Goal: Check status

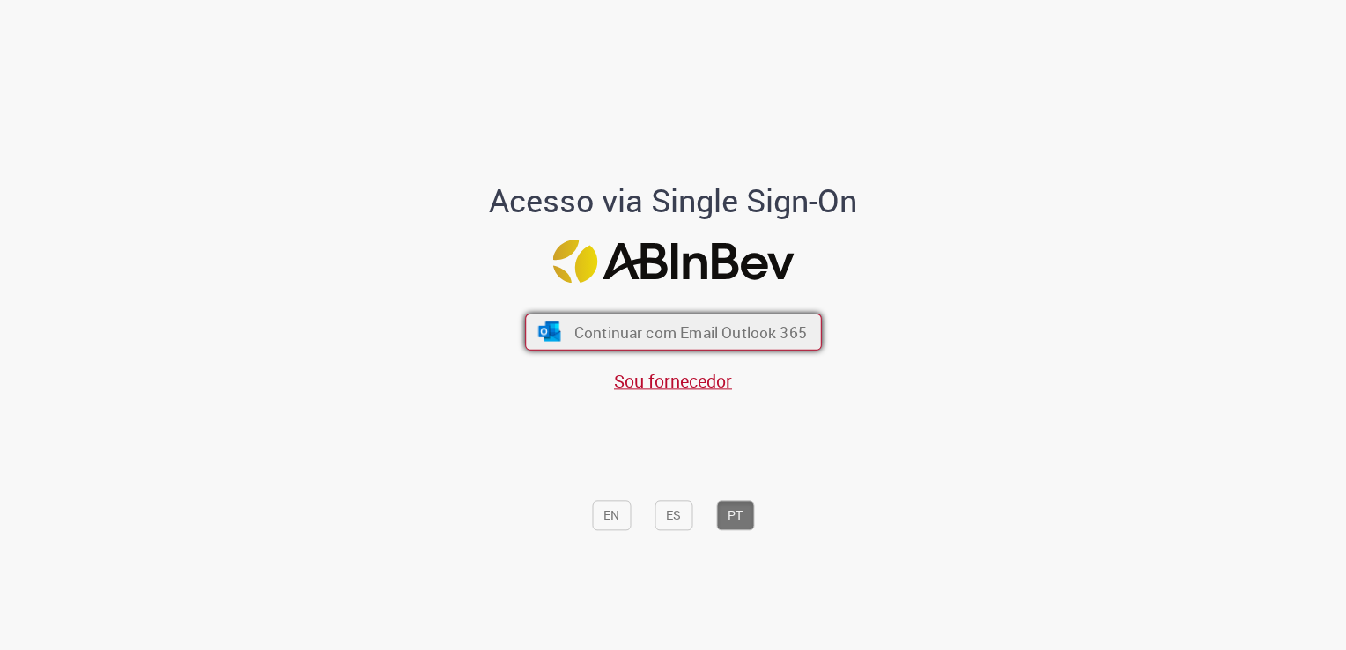
click at [741, 333] on span "Continuar com Email Outlook 365" at bounding box center [690, 332] width 233 height 20
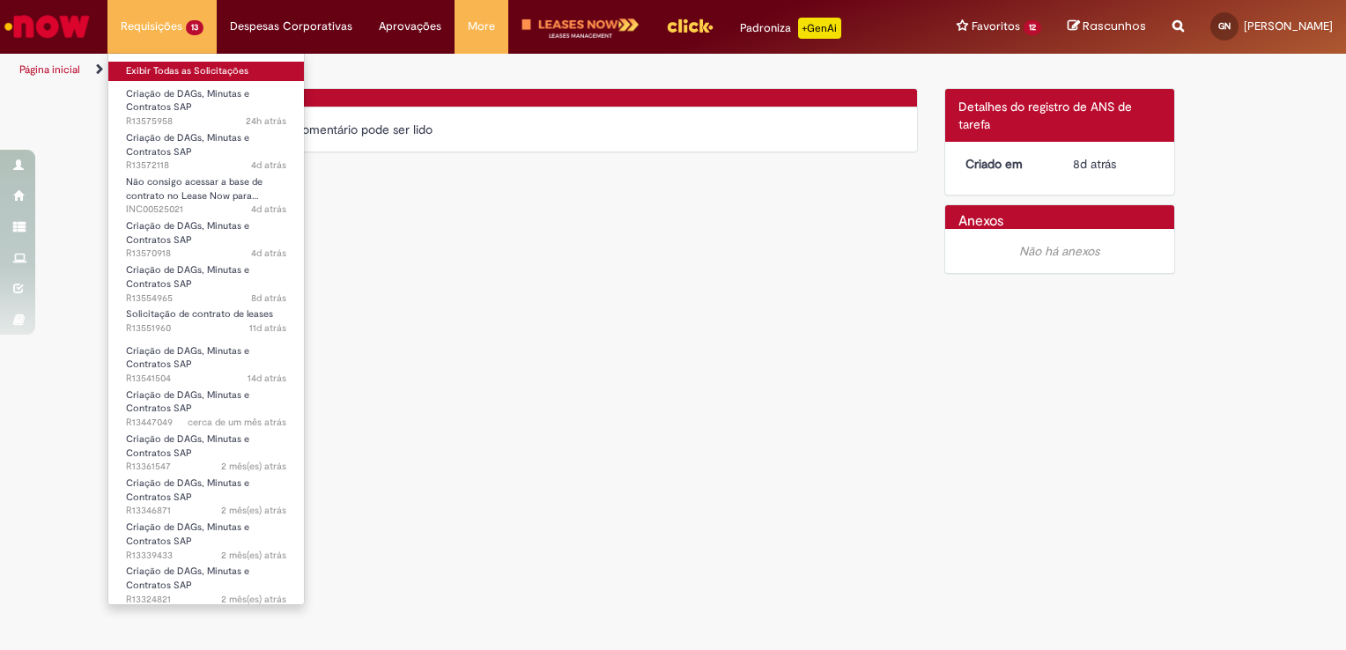
click at [207, 70] on link "Exibir Todas as Solicitações" at bounding box center [206, 71] width 196 height 19
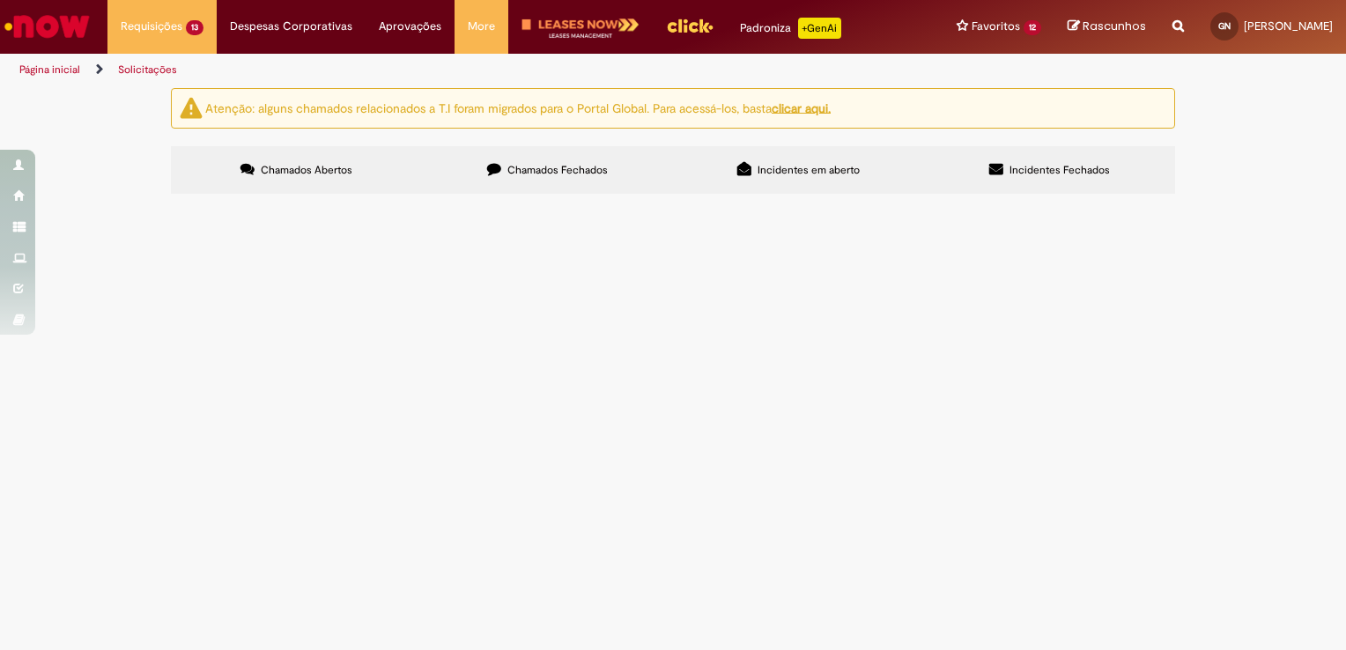
click at [0, 0] on input "Pesquisar" at bounding box center [0, 0] width 0 height 0
paste input "*********"
type input "*********"
click at [0, 0] on button "Pesquisar" at bounding box center [0, 0] width 0 height 0
click at [0, 0] on span "R13541504" at bounding box center [0, 0] width 0 height 0
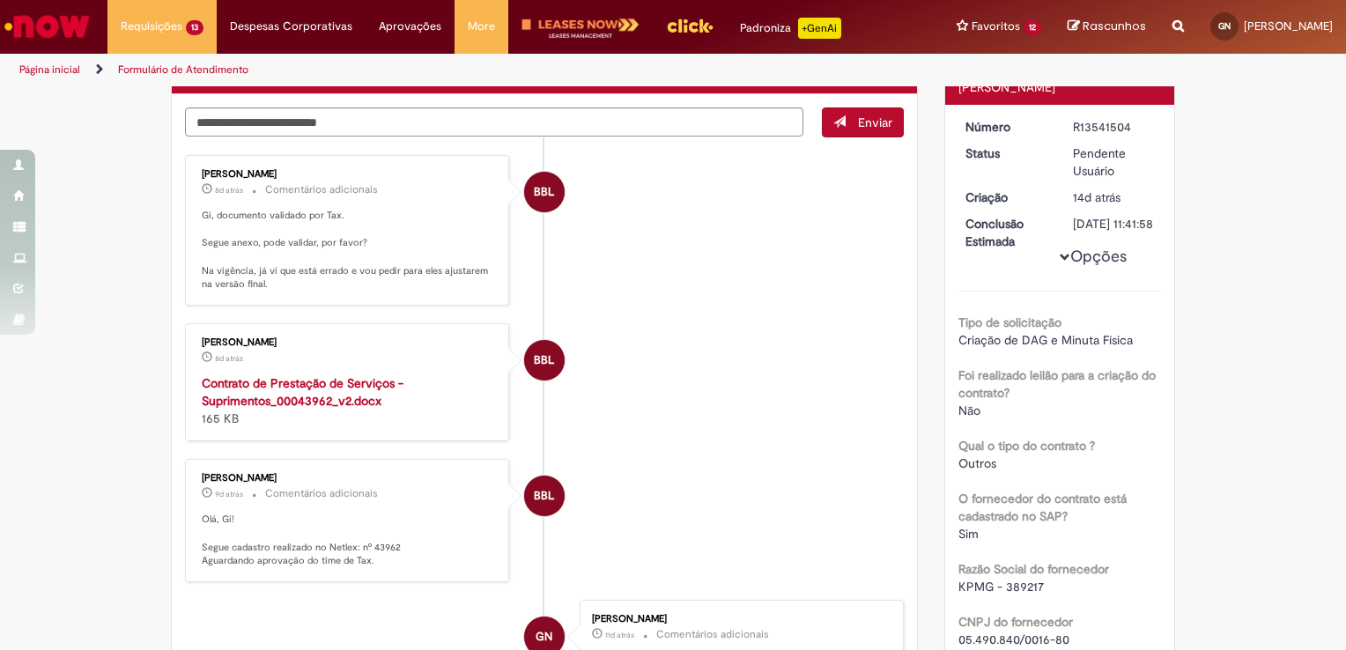
scroll to position [173, 0]
click at [796, 439] on li "BBL [PERSON_NAME] 8d atrás 8 dias atrás Contrato de Prestação de Serviços - Sup…" at bounding box center [544, 382] width 719 height 118
drag, startPoint x: 257, startPoint y: 264, endPoint x: 335, endPoint y: 270, distance: 77.8
click at [335, 270] on p "Gi, documento validado por Tax. Segue anexo, pode validar, por favor? Na vigênc…" at bounding box center [348, 250] width 293 height 83
drag, startPoint x: 335, startPoint y: 270, endPoint x: 270, endPoint y: 287, distance: 67.3
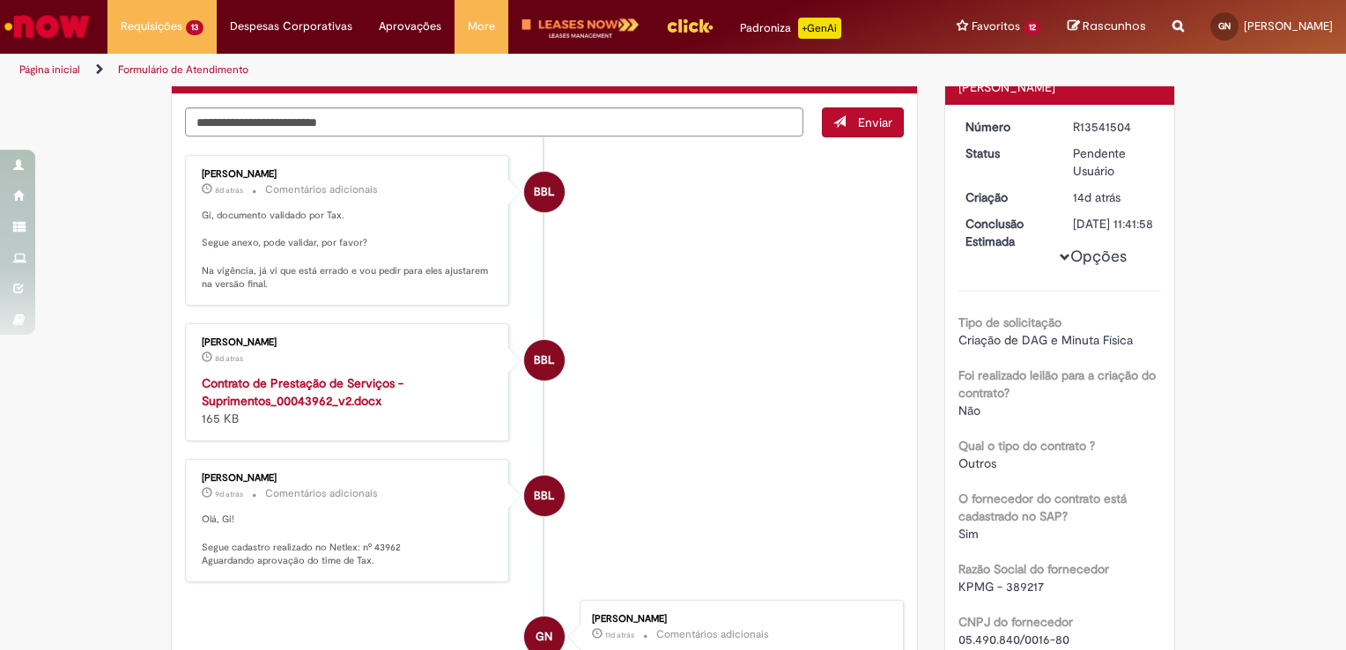
drag, startPoint x: 270, startPoint y: 287, endPoint x: 123, endPoint y: 404, distance: 186.9
click at [294, 393] on strong "Contrato de Prestação de Serviços - Suprimentos_00043962_v2.docx" at bounding box center [303, 391] width 202 height 33
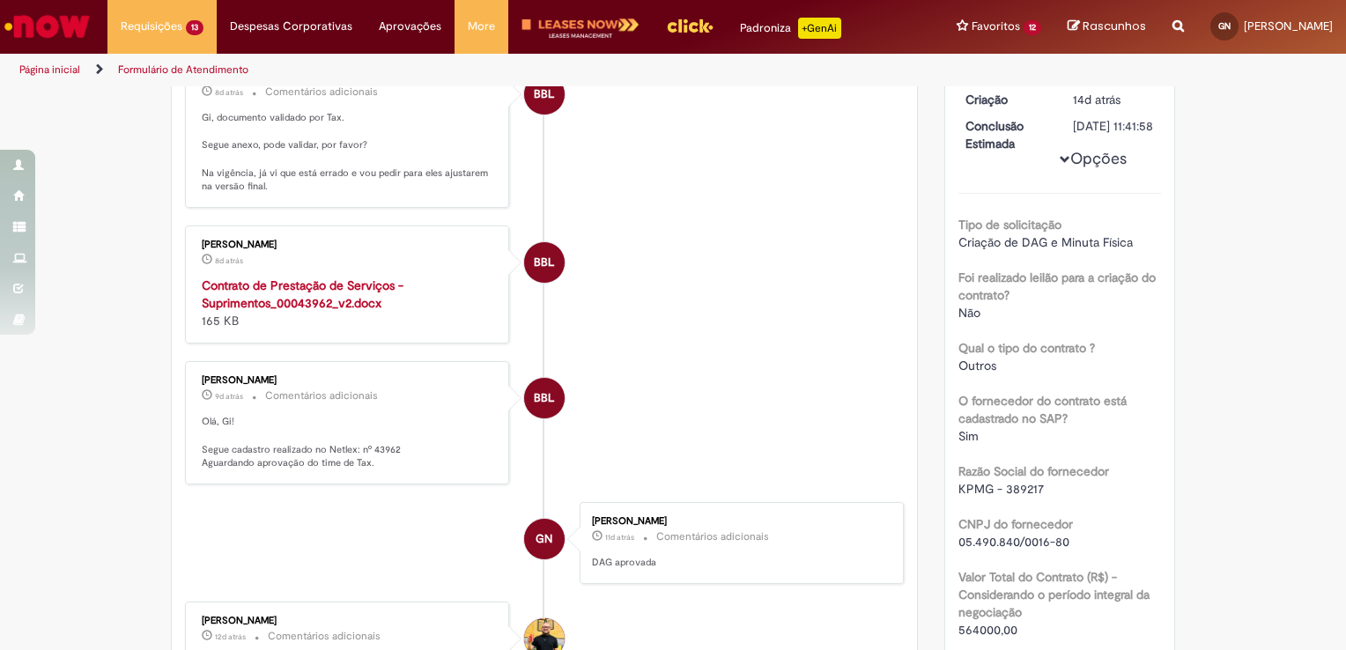
scroll to position [271, 0]
click at [384, 441] on p "Olá, Gi! Segue cadastro realizado no Netlex: nº 43962 Aguardando aprovação do t…" at bounding box center [348, 442] width 293 height 56
copy p "43962"
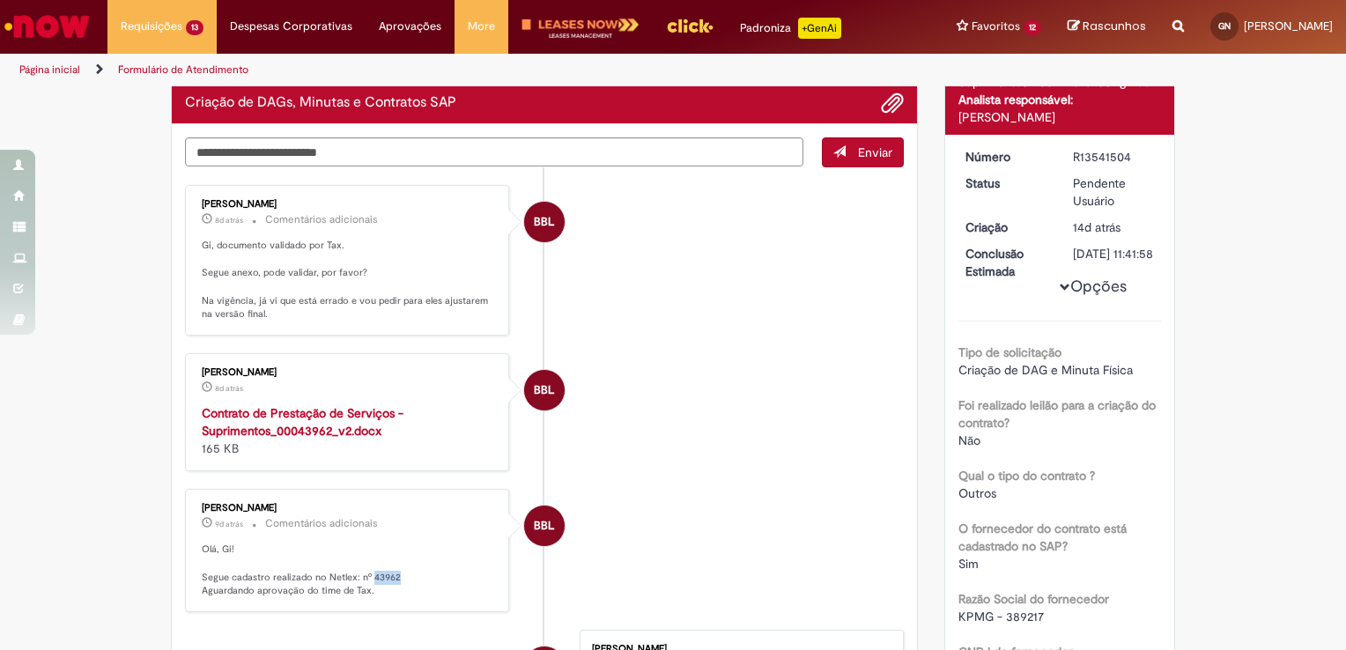
scroll to position [134, 0]
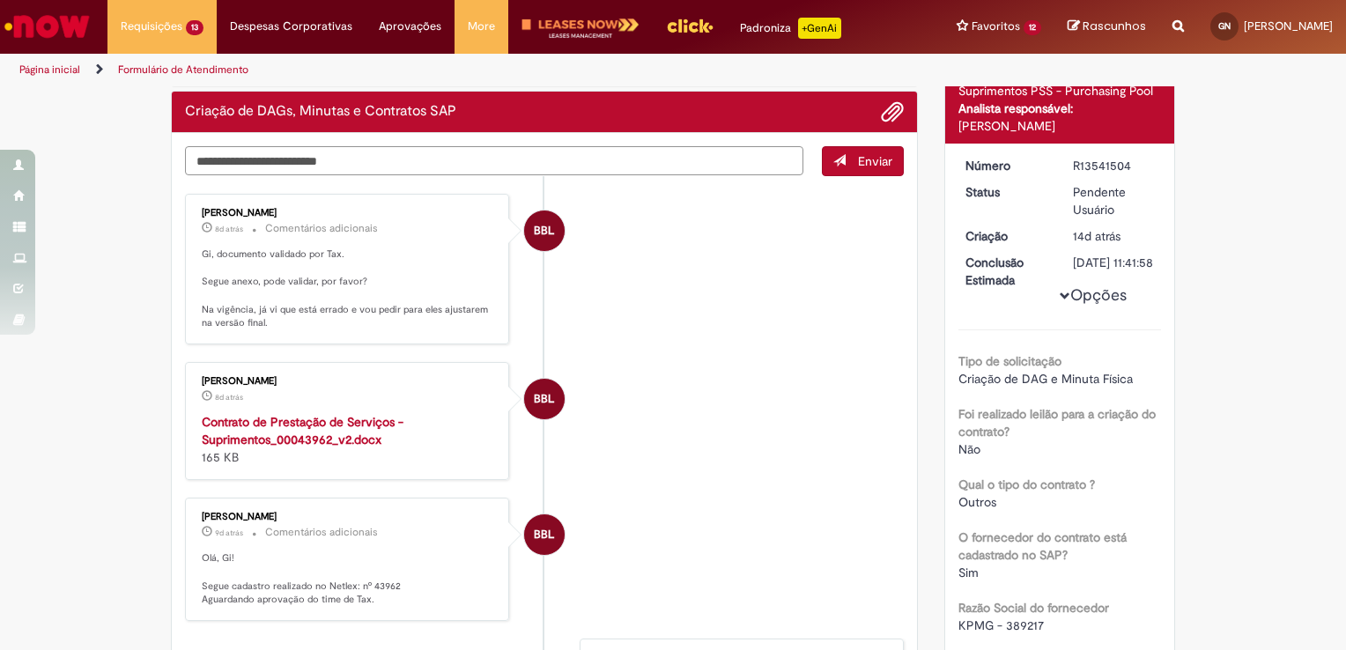
click at [615, 152] on textarea "Digite sua mensagem aqui..." at bounding box center [494, 161] width 618 height 30
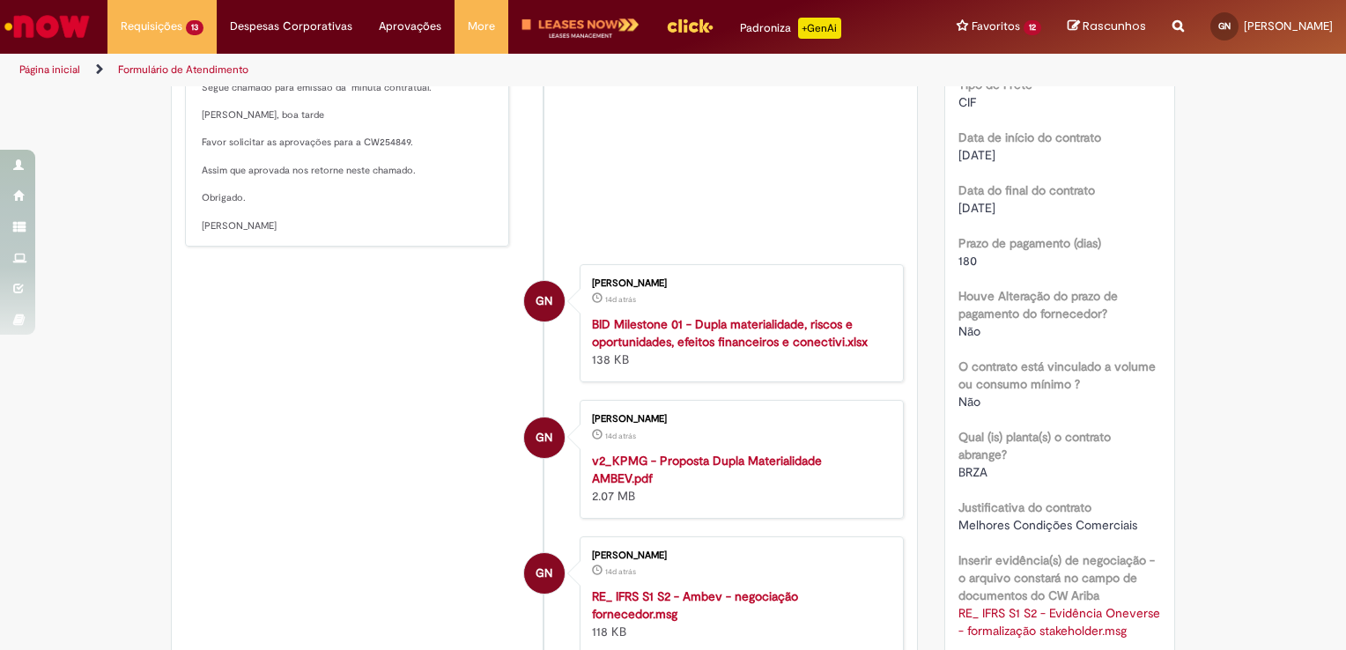
scroll to position [888, 0]
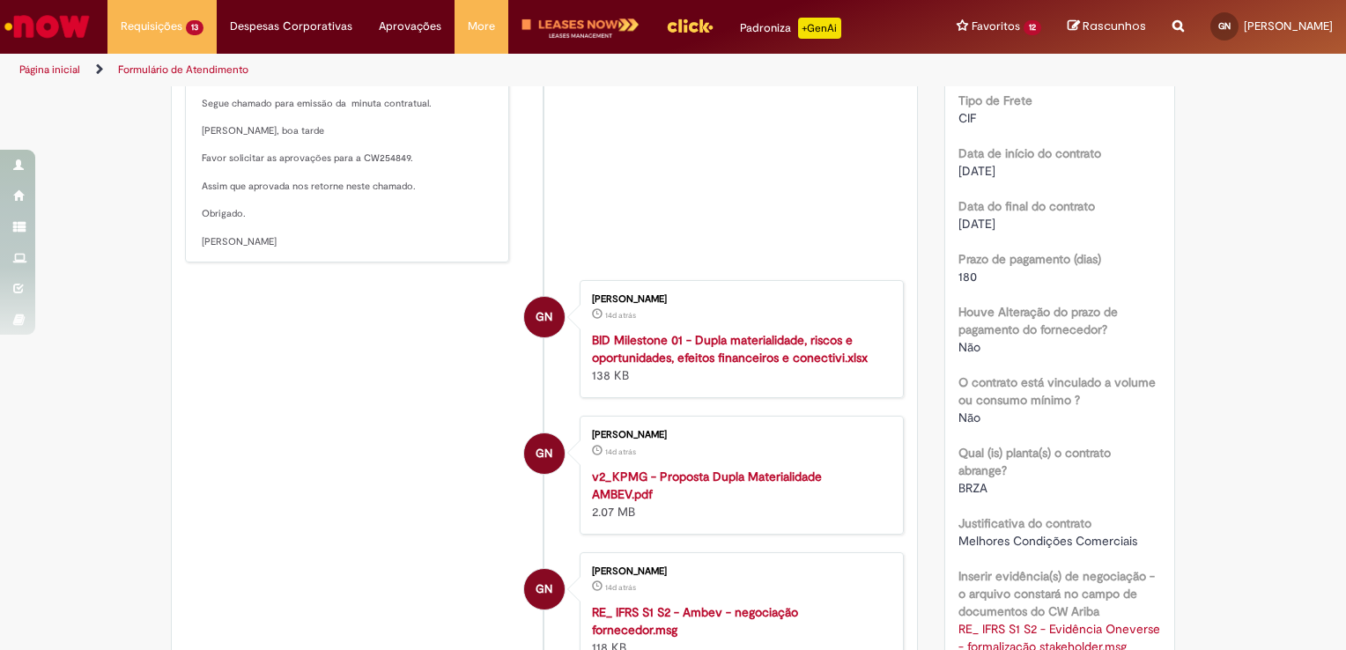
drag, startPoint x: 1018, startPoint y: 241, endPoint x: 952, endPoint y: 237, distance: 66.2
click at [959, 233] on div "[DATE]" at bounding box center [1061, 224] width 204 height 18
drag, startPoint x: 952, startPoint y: 237, endPoint x: 1053, endPoint y: 247, distance: 100.9
click at [1053, 233] on div "[DATE]" at bounding box center [1061, 224] width 204 height 18
click at [1018, 233] on div "[DATE]" at bounding box center [1061, 224] width 204 height 18
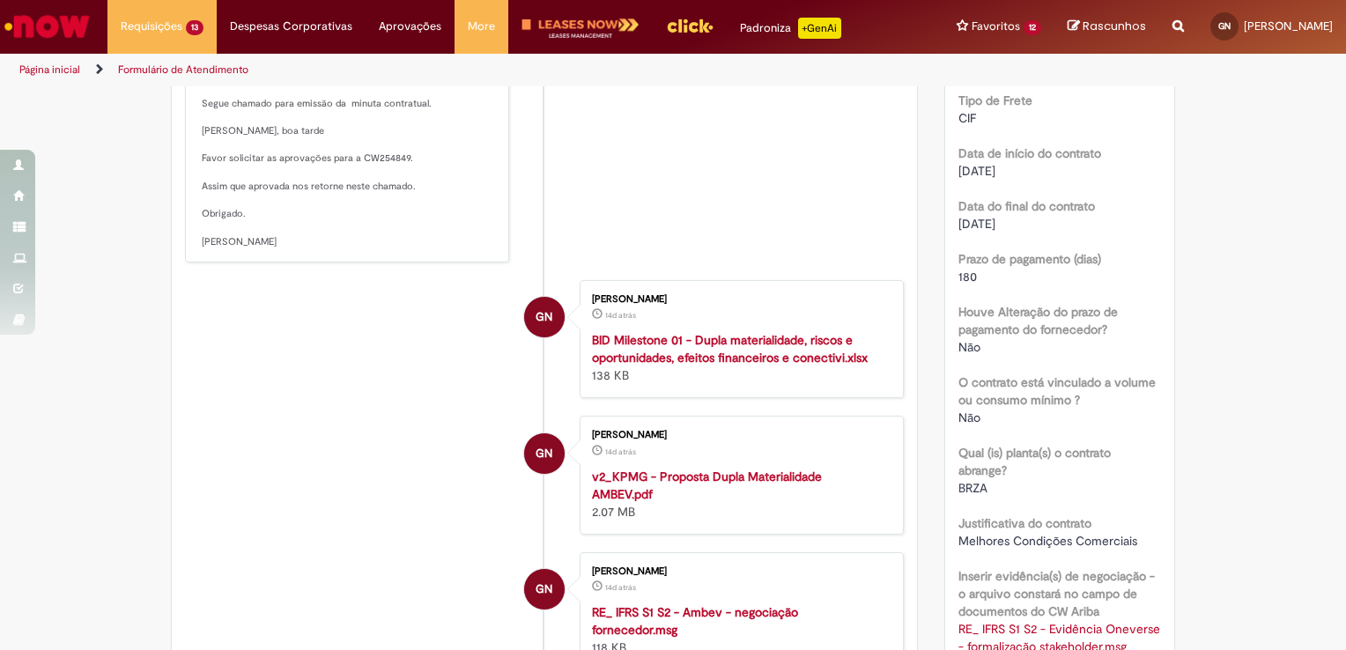
click at [228, 337] on li "GN [PERSON_NAME] 14d atrás 14 dias atrás BID Milestone 01 - Dupla materialidade…" at bounding box center [544, 339] width 719 height 118
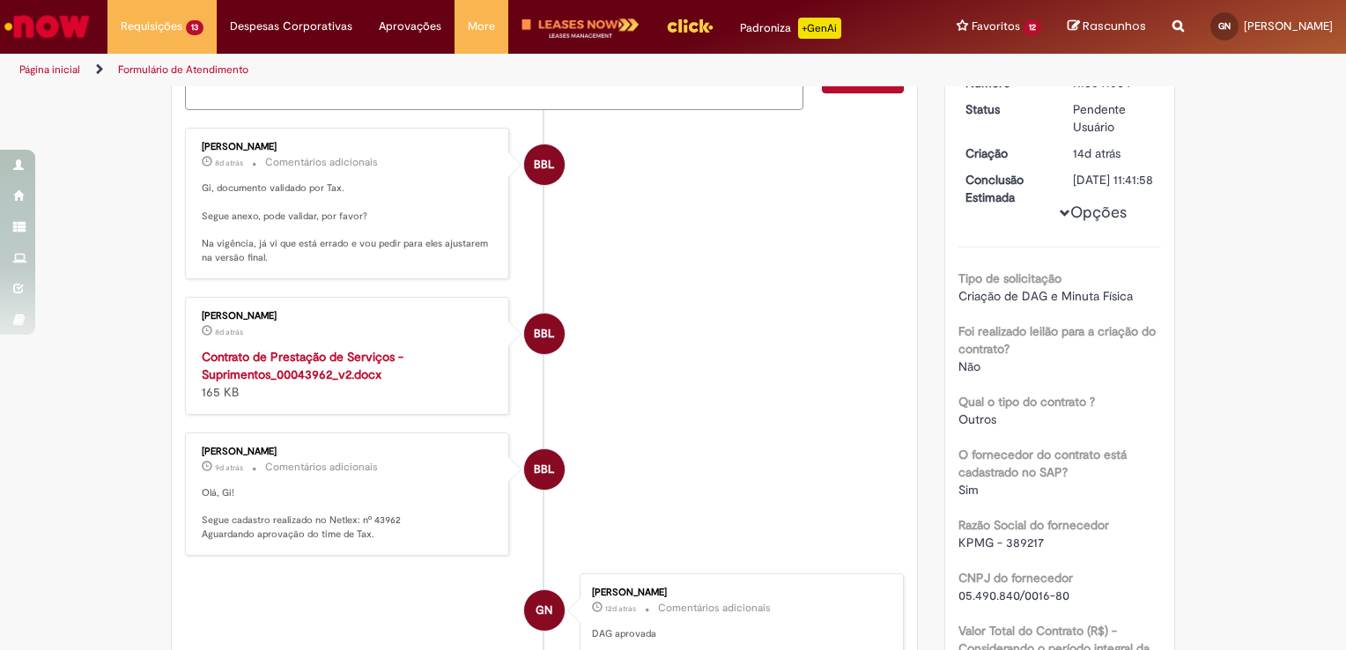
scroll to position [0, 0]
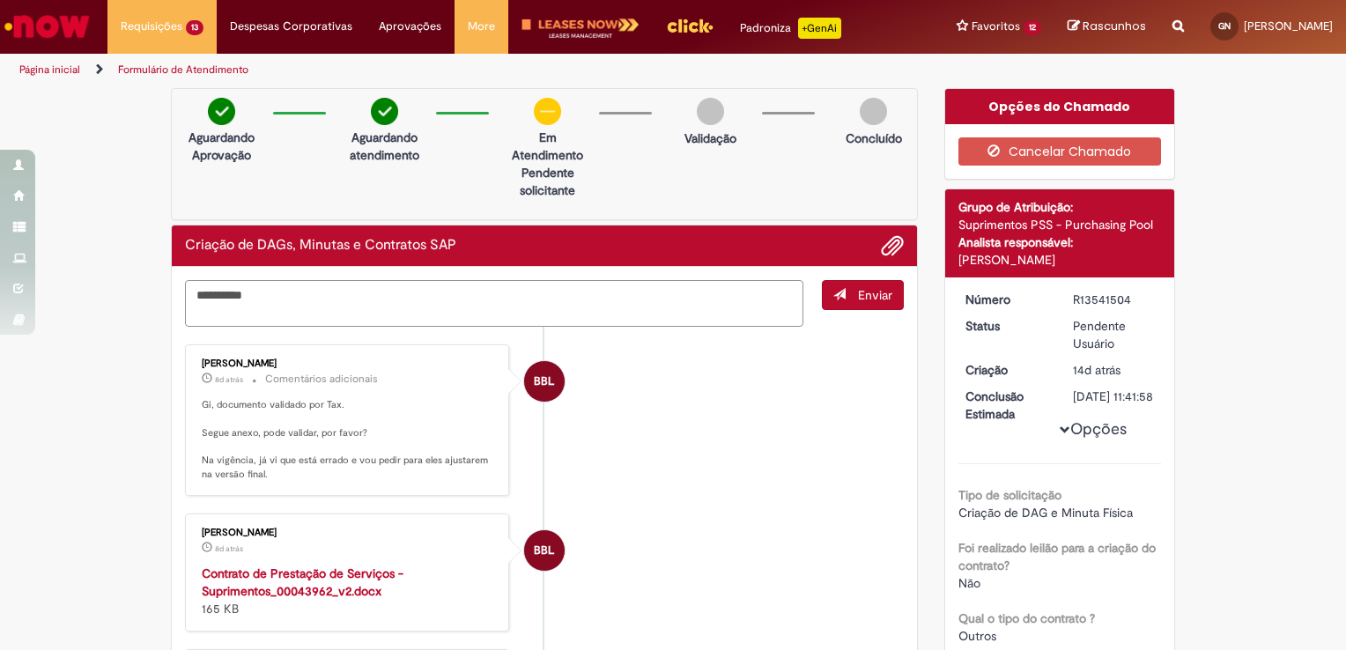
click at [367, 290] on textarea "*********" at bounding box center [494, 304] width 618 height 48
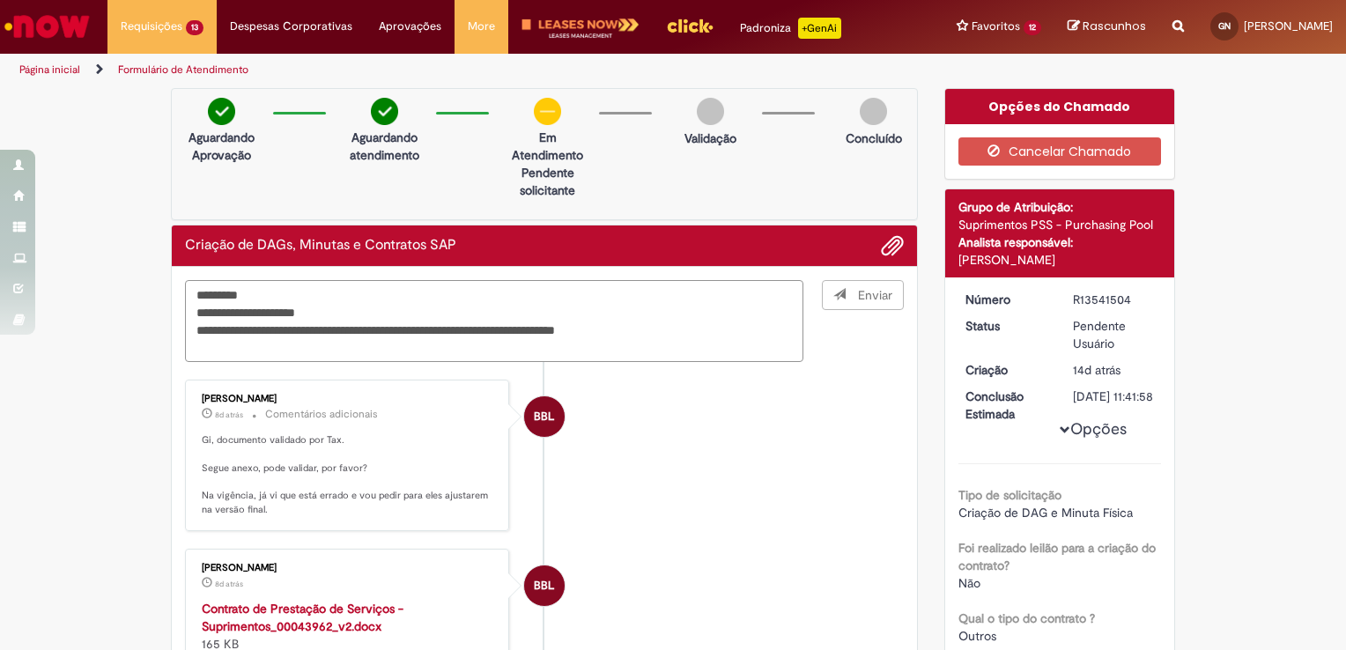
type textarea "**********"
click at [891, 256] on span "Adicionar anexos" at bounding box center [892, 246] width 21 height 21
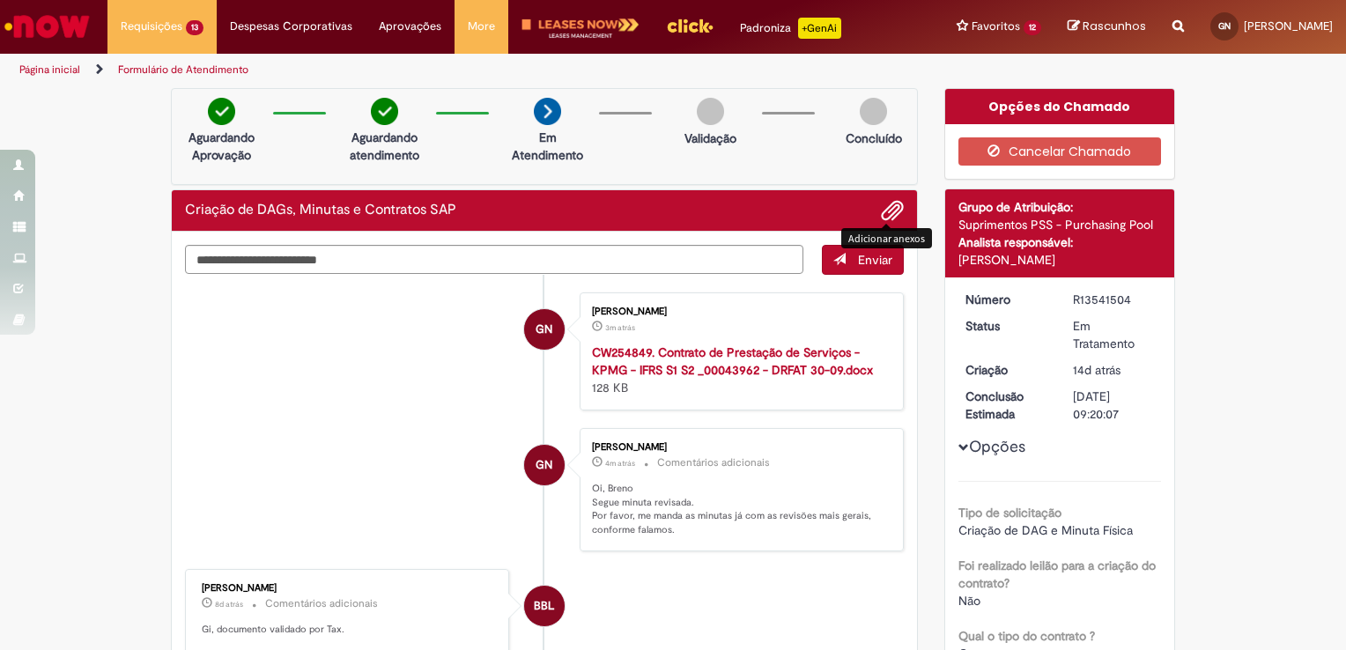
click at [482, 547] on li "GN [PERSON_NAME] 4m atrás 4 minutos atrás Comentários adicionais Oi, Breno Segu…" at bounding box center [544, 489] width 719 height 123
